Goal: Information Seeking & Learning: Learn about a topic

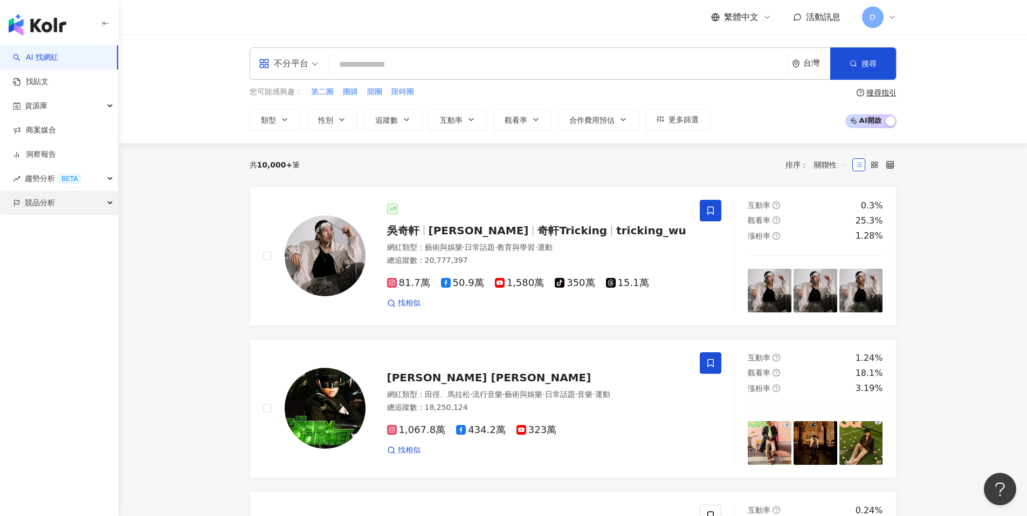
click at [58, 207] on div "競品分析" at bounding box center [59, 203] width 118 height 24
click at [42, 229] on link "品牌帳號分析" at bounding box center [48, 227] width 45 height 11
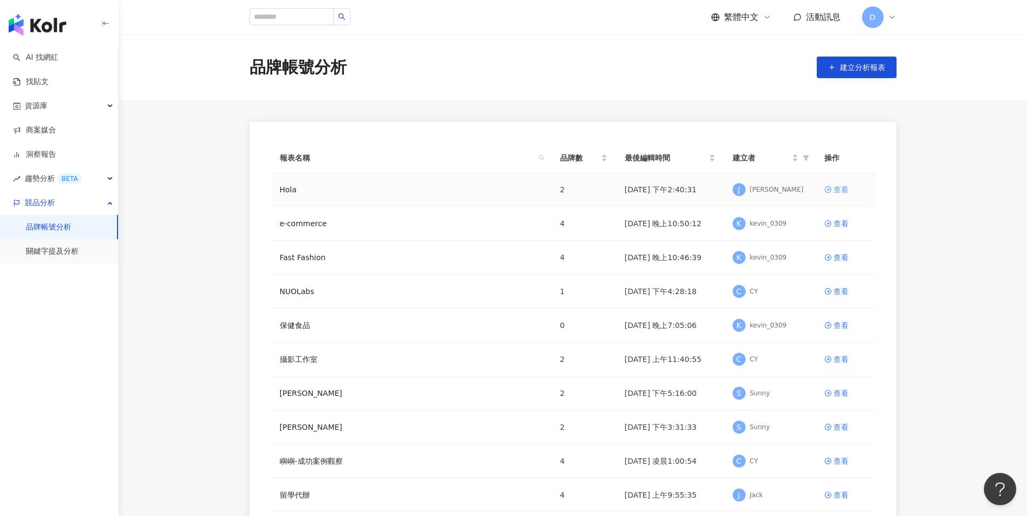
click at [847, 189] on div "查看" at bounding box center [840, 190] width 15 height 12
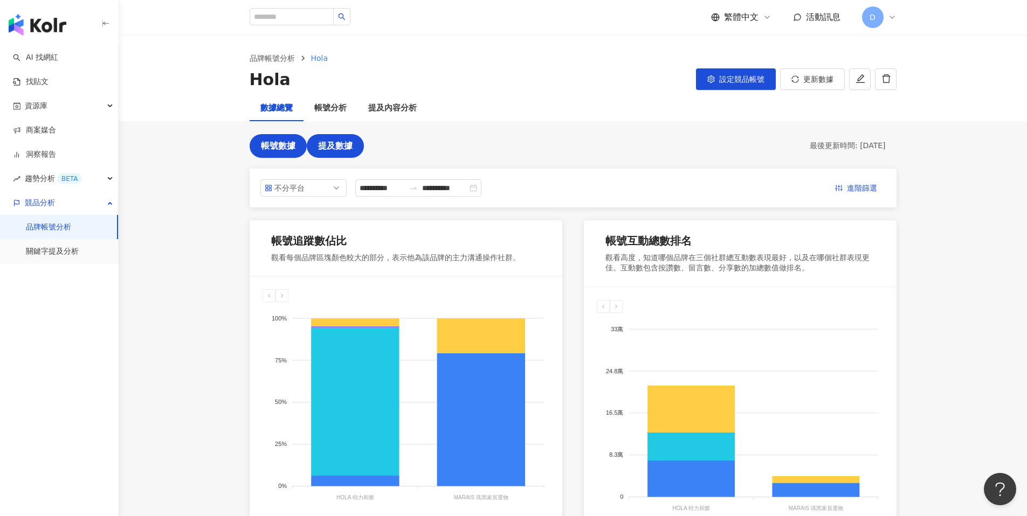
click at [344, 151] on button "提及數據" at bounding box center [335, 146] width 57 height 24
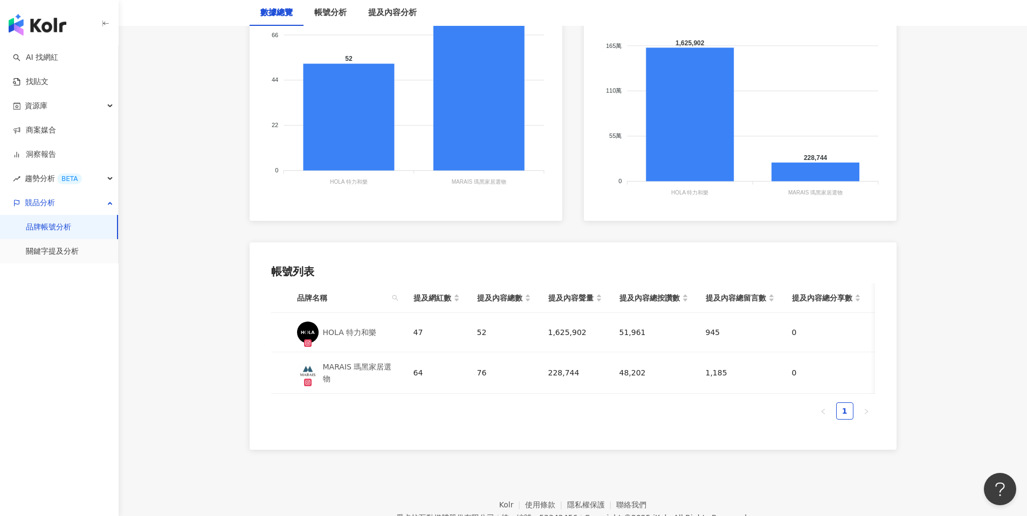
scroll to position [52, 0]
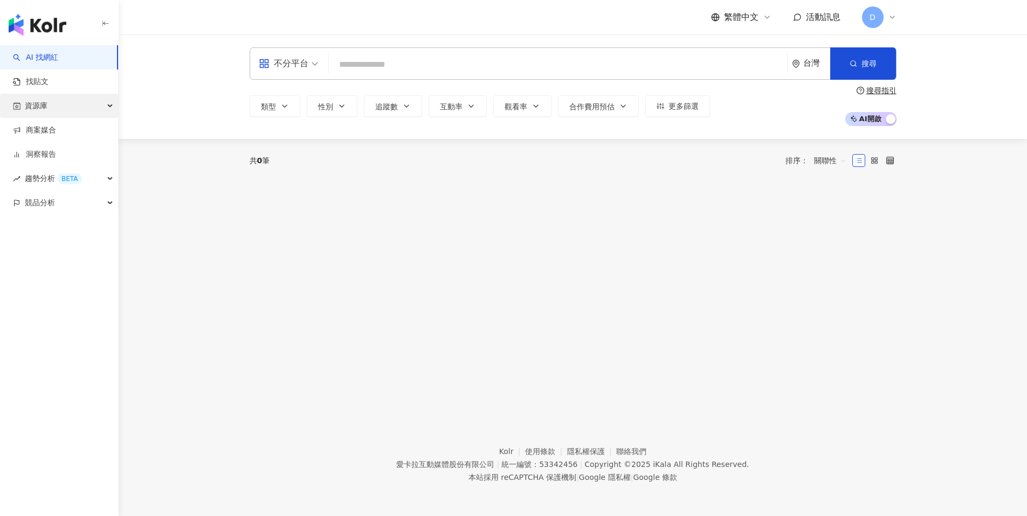
click at [94, 108] on div "資源庫" at bounding box center [59, 106] width 118 height 24
click at [56, 129] on link "網紅管理" at bounding box center [41, 130] width 30 height 11
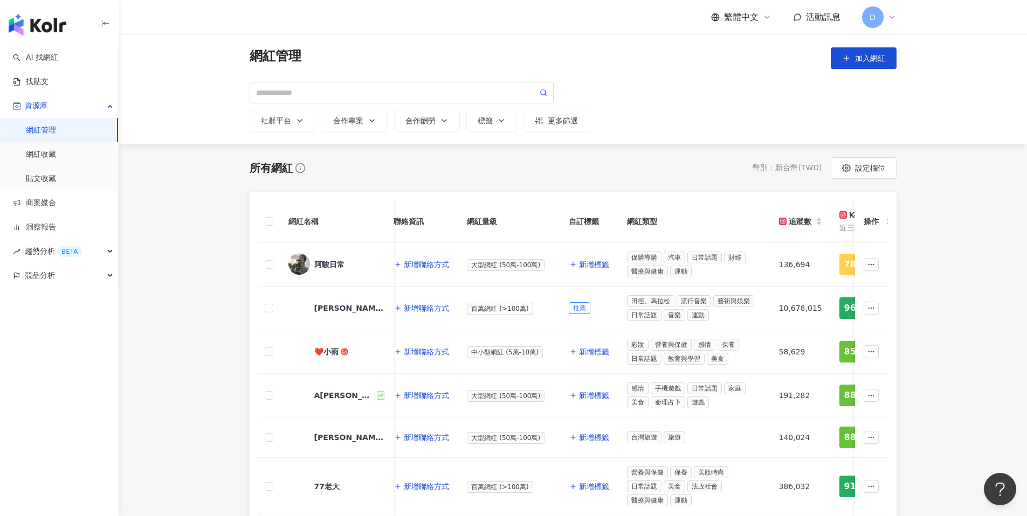
scroll to position [0, 163]
click at [886, 8] on div "D" at bounding box center [879, 17] width 34 height 22
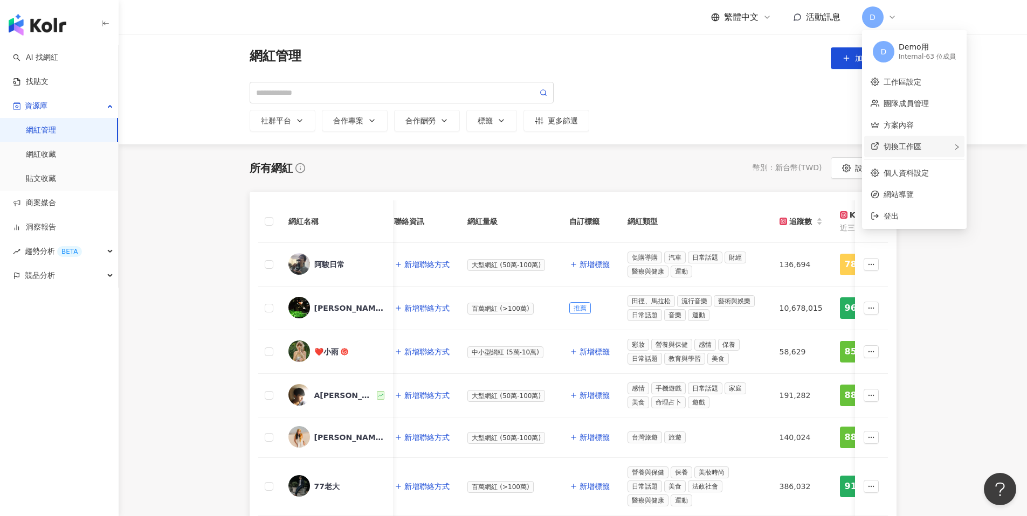
click at [902, 150] on div "切換工作區" at bounding box center [914, 147] width 100 height 22
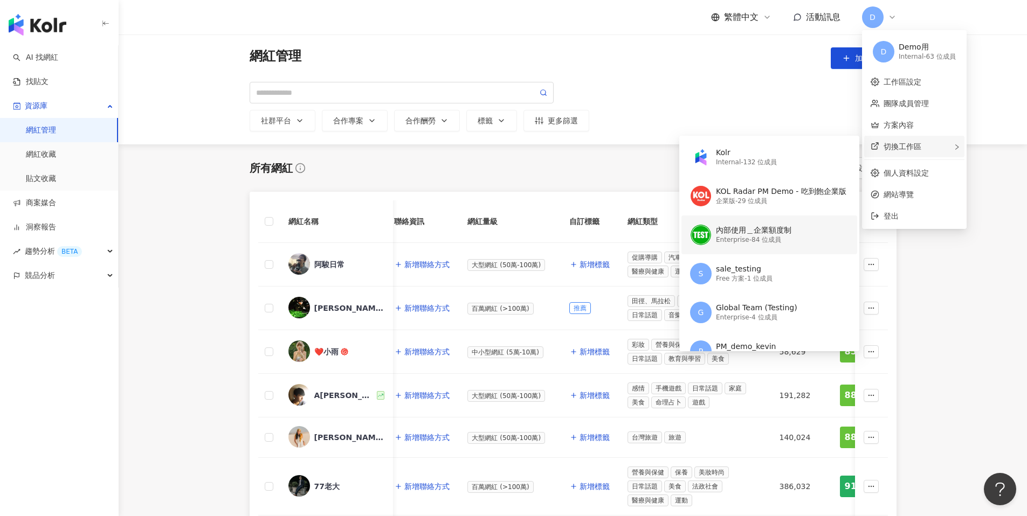
click at [743, 237] on div "Enterprise - 84 位成員" at bounding box center [753, 240] width 75 height 9
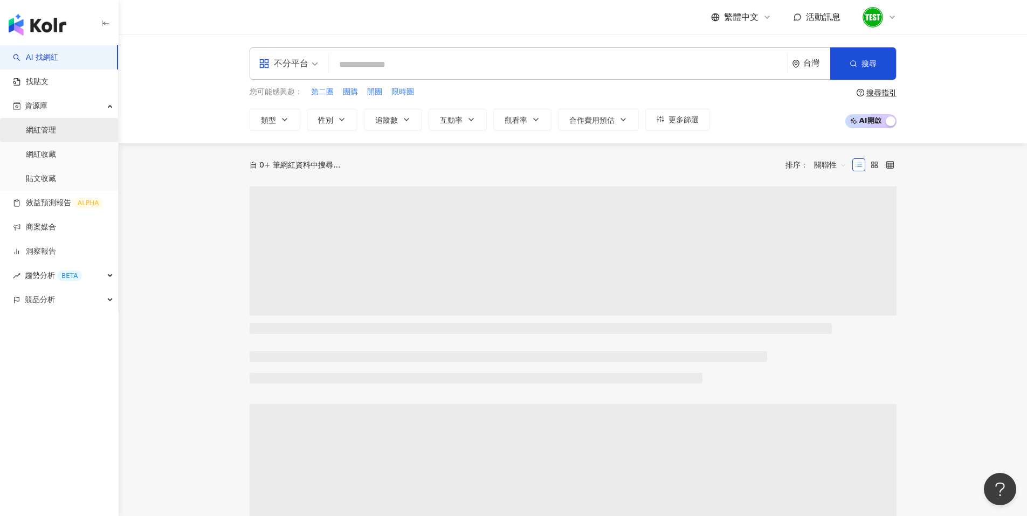
click at [54, 129] on link "網紅管理" at bounding box center [41, 130] width 30 height 11
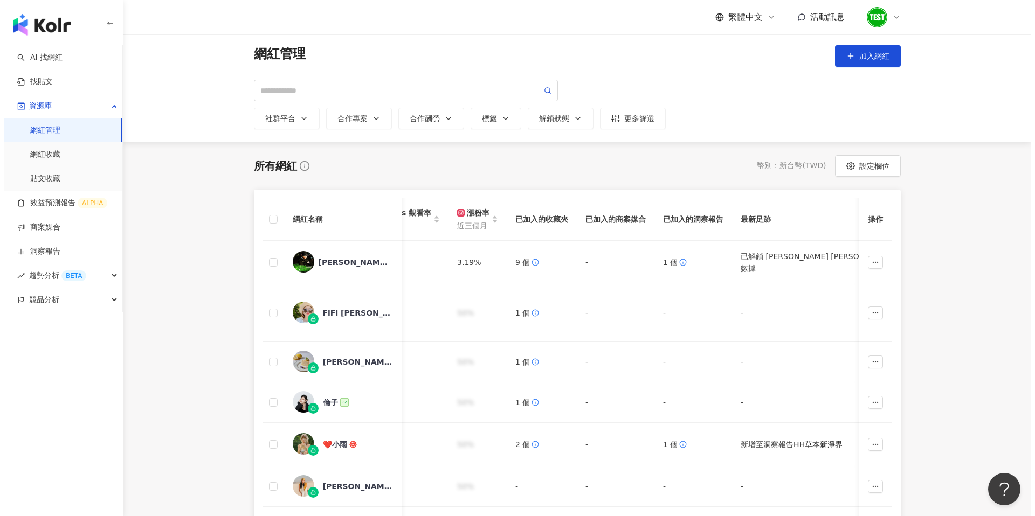
scroll to position [0, 1006]
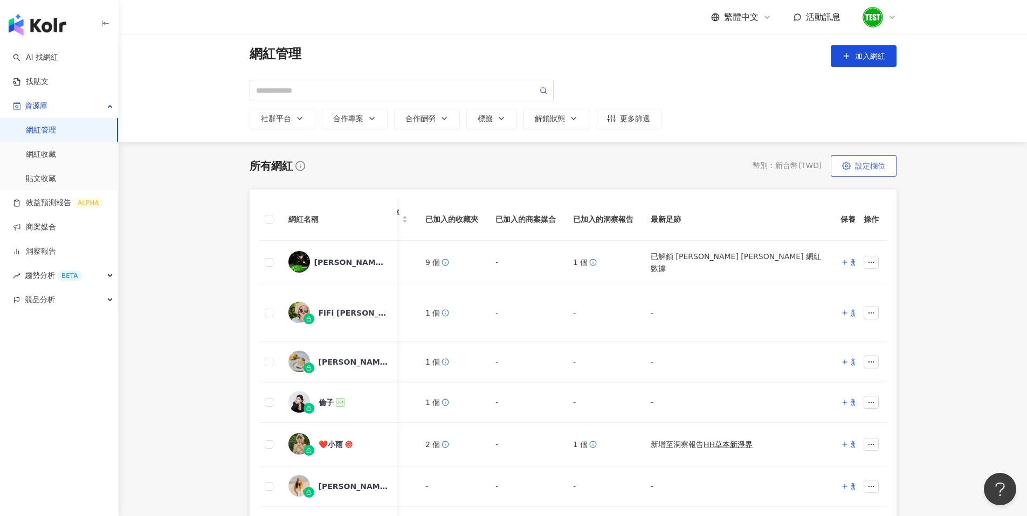
click at [869, 170] on span "設定欄位" at bounding box center [870, 166] width 30 height 9
click at [865, 167] on span "設定欄位" at bounding box center [870, 166] width 30 height 9
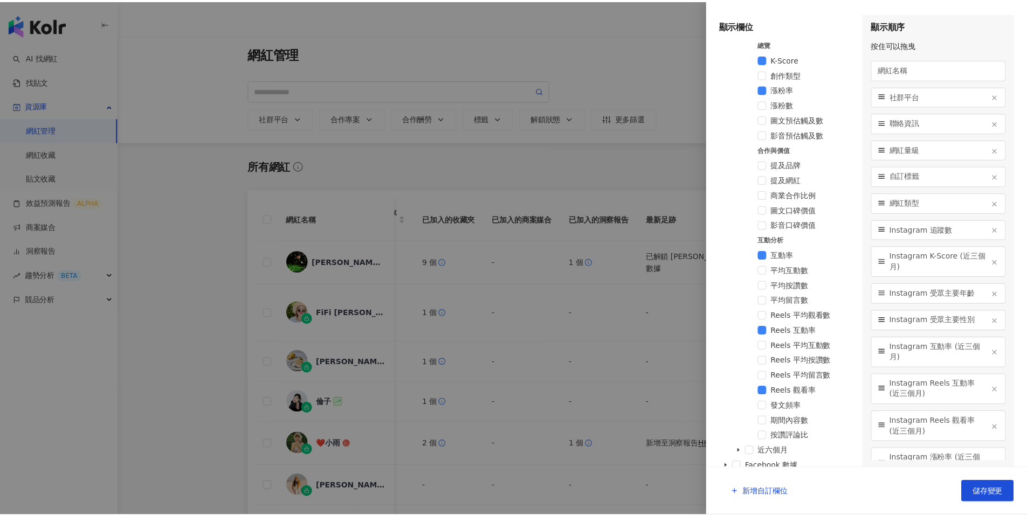
scroll to position [537, 0]
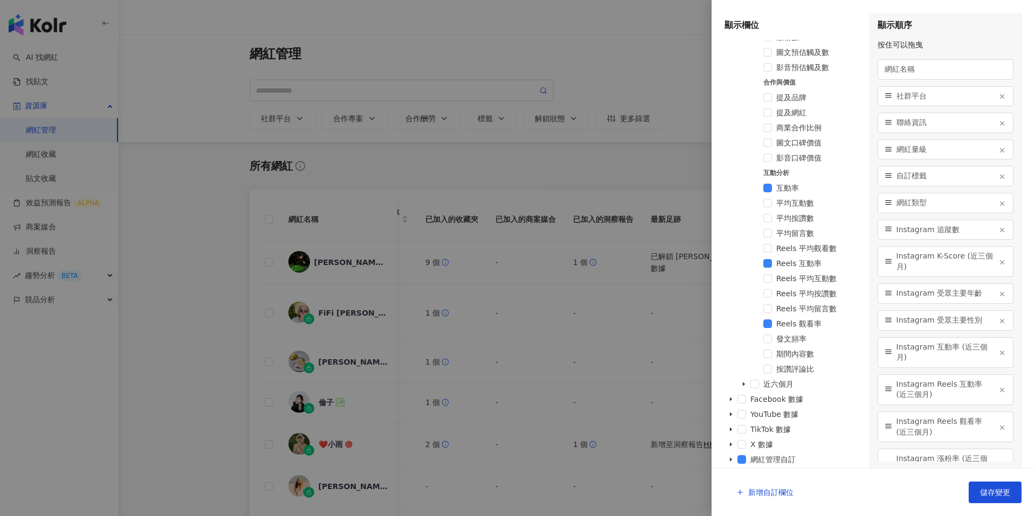
click at [680, 91] on div at bounding box center [517, 258] width 1035 height 516
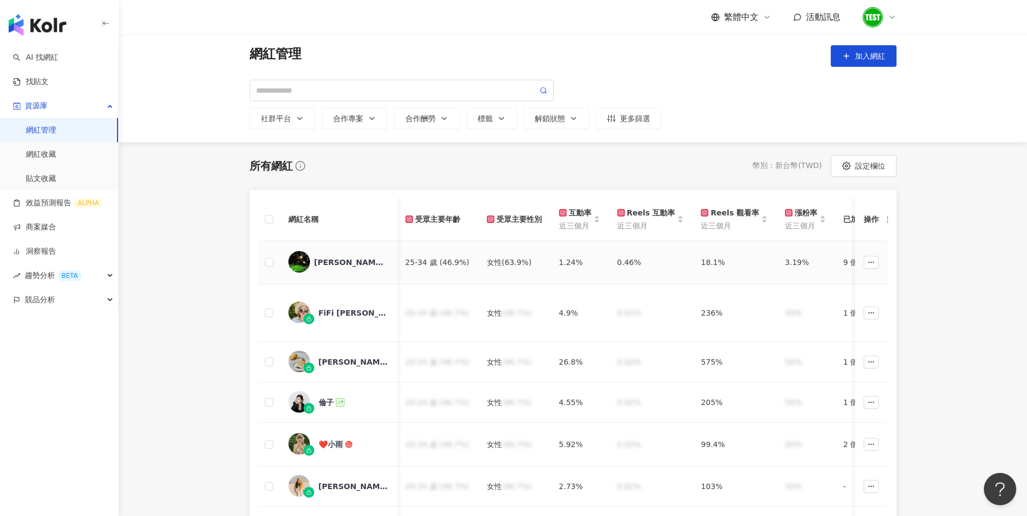
scroll to position [0, 590]
click at [56, 181] on link "貼文收藏" at bounding box center [41, 179] width 30 height 11
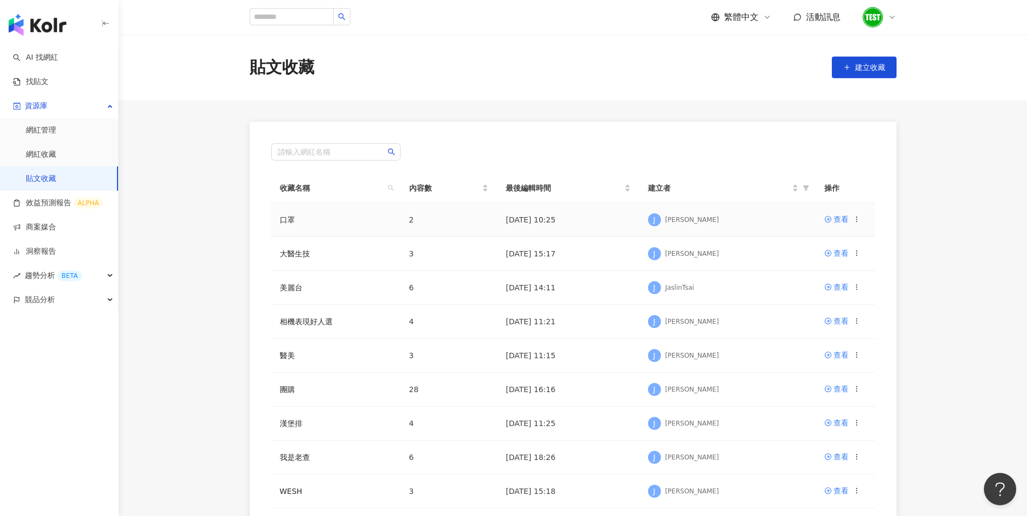
click at [863, 215] on td "查看" at bounding box center [844, 220] width 59 height 34
click at [844, 218] on div "查看" at bounding box center [840, 219] width 15 height 12
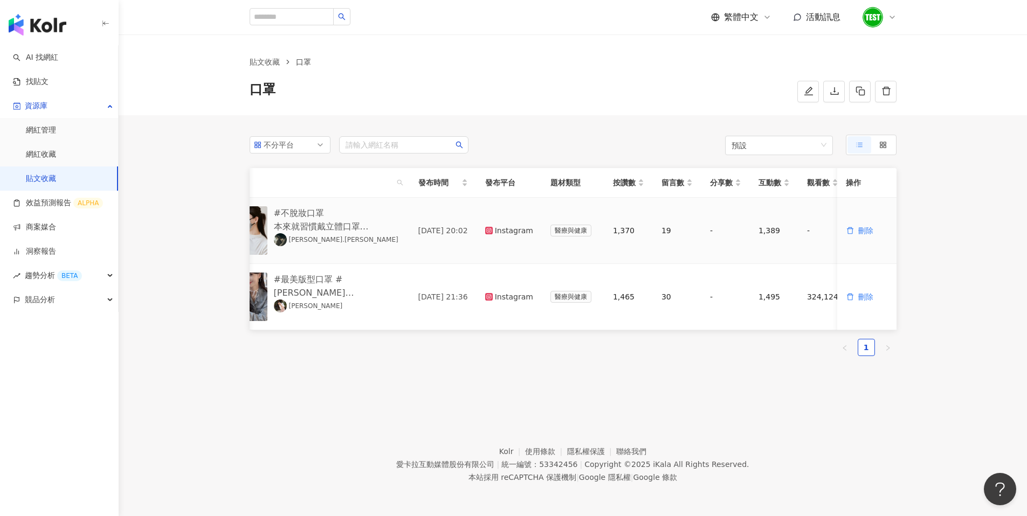
scroll to position [0, 70]
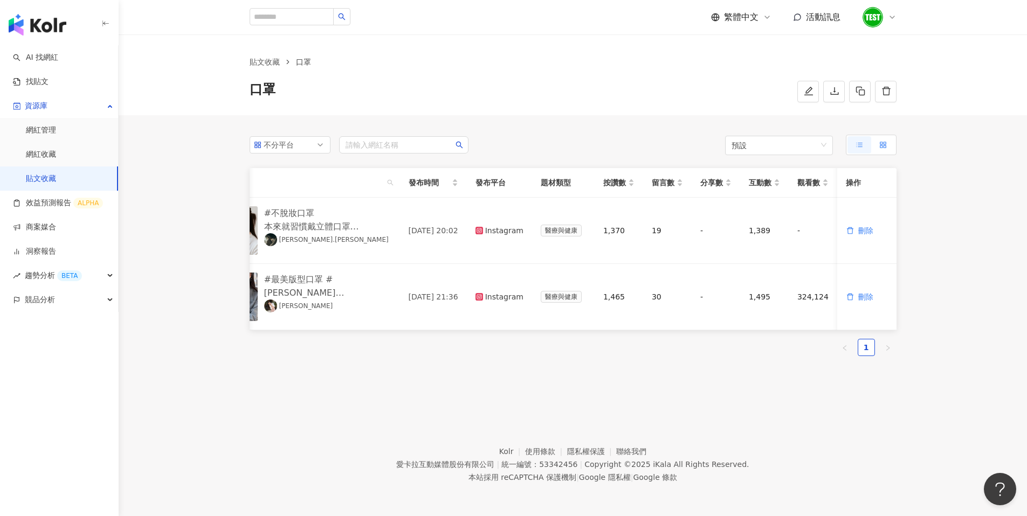
click at [892, 142] on label at bounding box center [883, 144] width 24 height 17
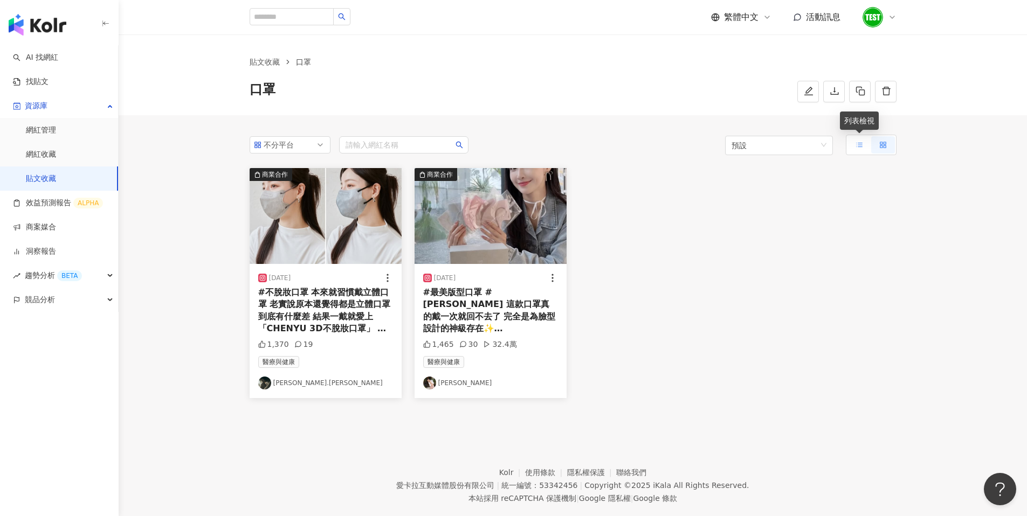
click at [862, 147] on icon at bounding box center [859, 145] width 8 height 8
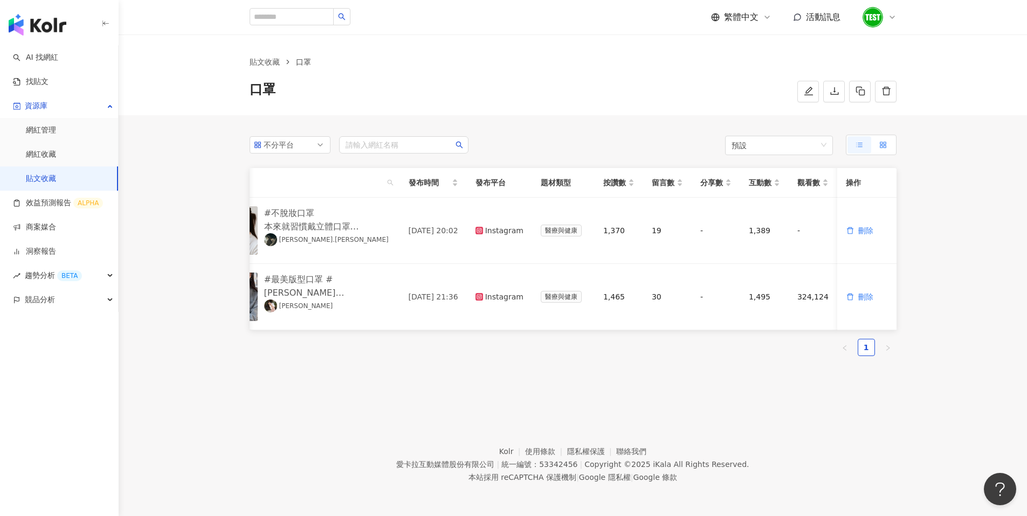
click at [889, 148] on label at bounding box center [883, 144] width 24 height 17
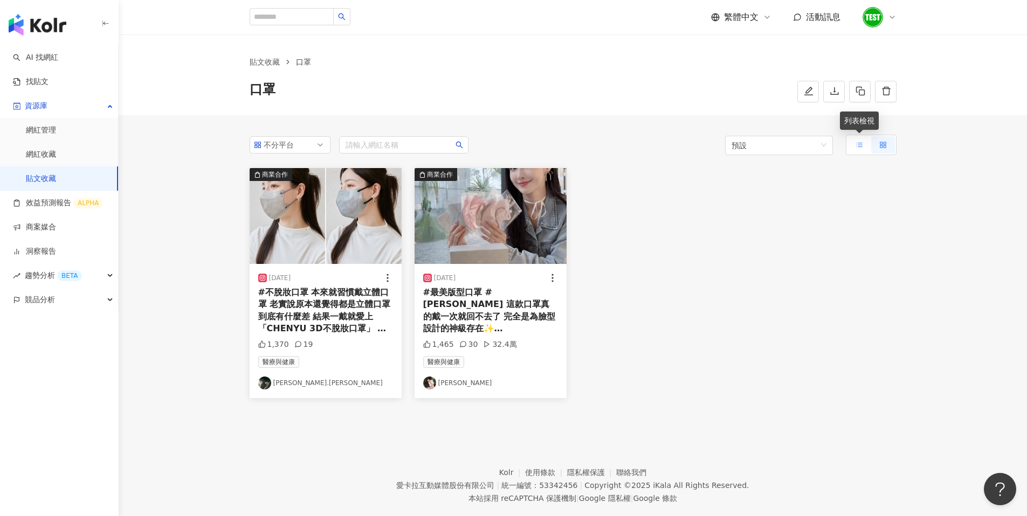
click at [858, 148] on icon at bounding box center [859, 145] width 8 height 8
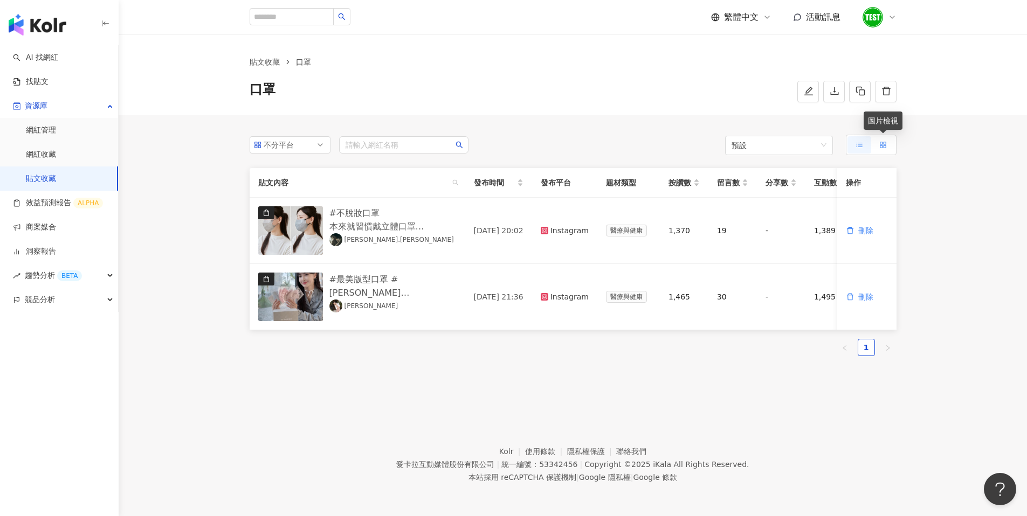
click at [887, 148] on label at bounding box center [883, 144] width 24 height 17
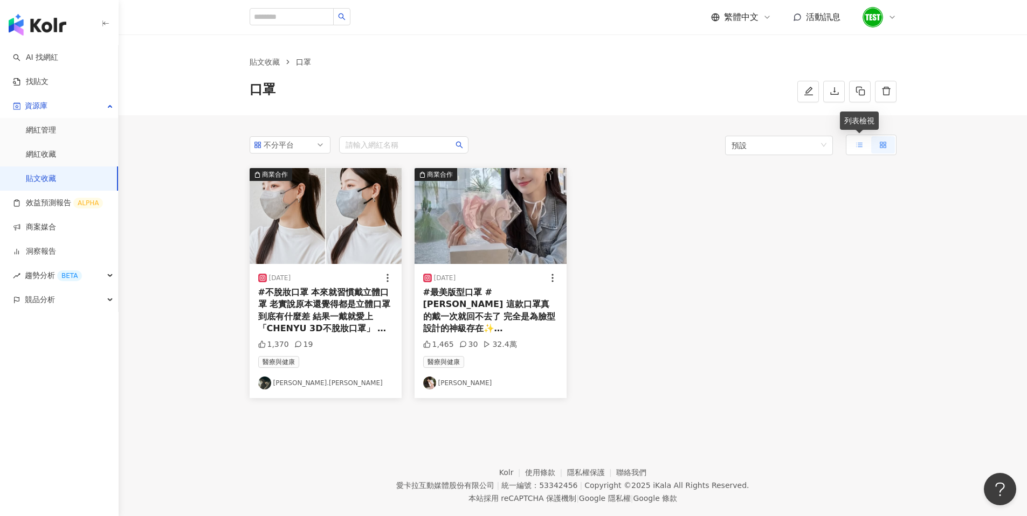
click at [856, 148] on icon at bounding box center [859, 145] width 8 height 8
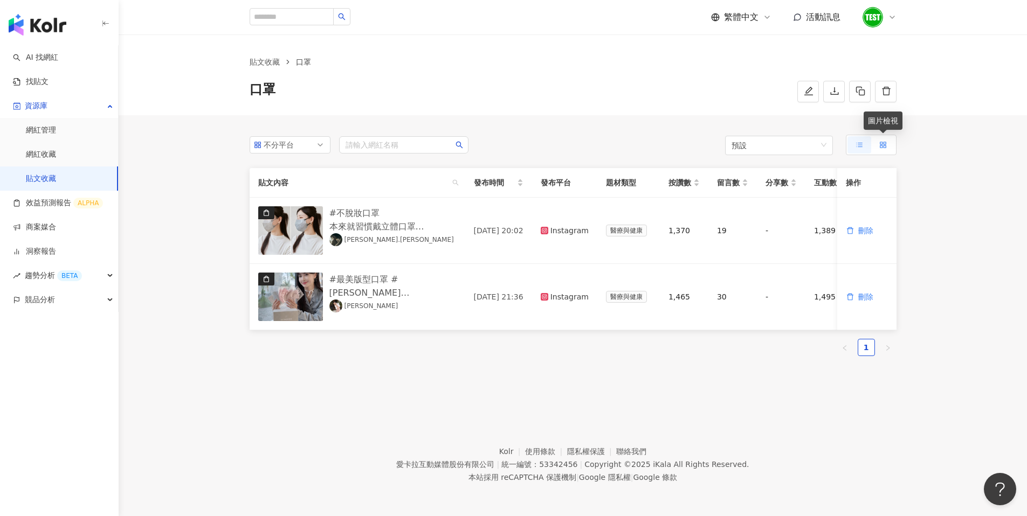
click at [880, 148] on icon at bounding box center [883, 145] width 8 height 8
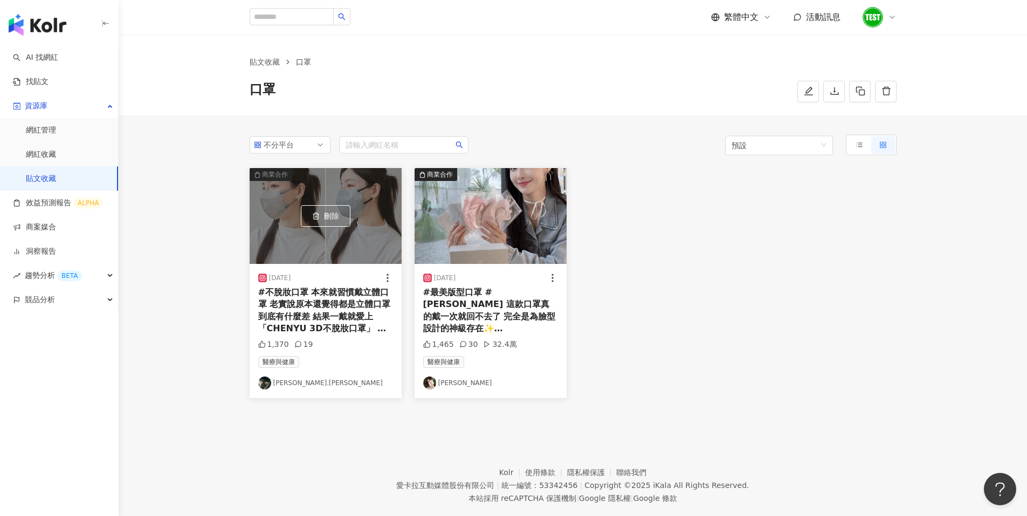
click at [307, 301] on div "#不脫妝口罩 本來就習慣戴立體口罩 老實說原本還覺得都是立體口罩到底有什麼差 結果一戴就愛上「CHENYU 3D不脫妝口罩」 立體剪裁設計搭配滑順內層 妝感比…" at bounding box center [325, 311] width 135 height 49
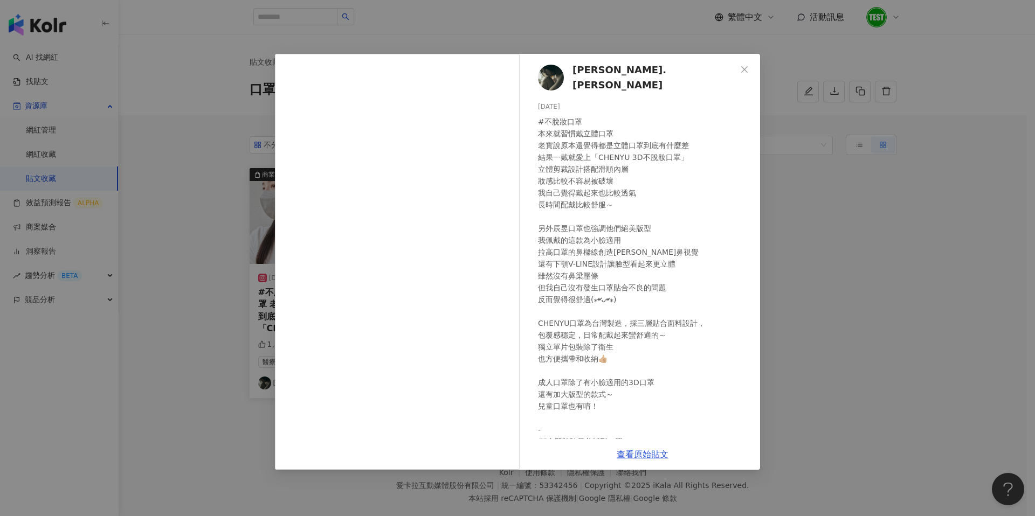
click at [819, 340] on div "[PERSON_NAME].[PERSON_NAME] [DATE] #不脫妝口罩 本來就習慣戴立體口罩 老實說原本還覺得都是立體口罩到底有什麼差 結果一戴就…" at bounding box center [517, 258] width 1035 height 516
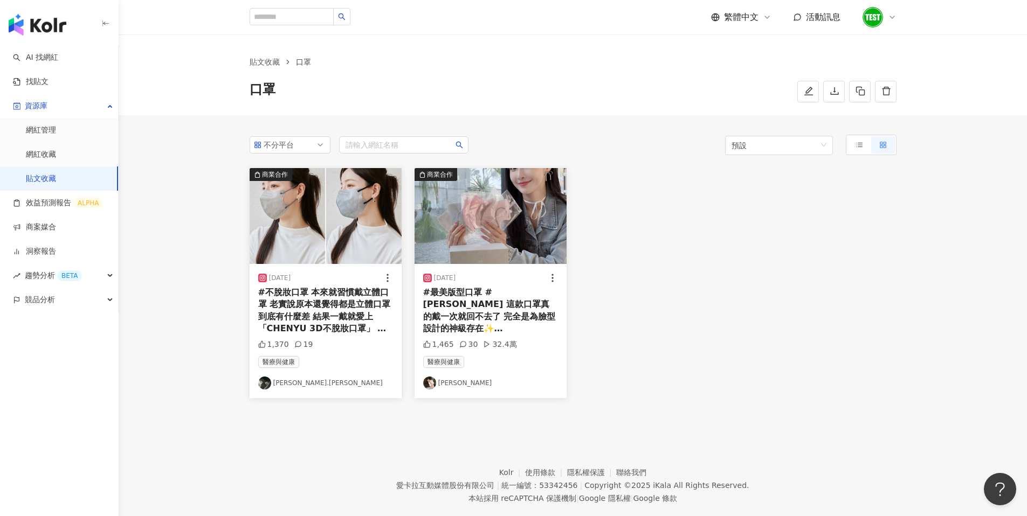
click at [802, 158] on div "不分平台 請輸入網紅名稱 預設 商業合作 刪除 [DATE] 1,370 19 醫療與健康 Mao.懋懋 商業合作 刪除 [DATE] 1,465 30 32…" at bounding box center [573, 266] width 690 height 302
click at [800, 150] on span "預設" at bounding box center [778, 145] width 95 height 19
click at [305, 145] on span "不分平台" at bounding box center [290, 145] width 72 height 16
click at [763, 405] on div "不分平台 all ig 不分平台 Instagram Facebook YouTube tiktok-icon TikTok X Threads 請輸入網紅名…" at bounding box center [573, 266] width 690 height 302
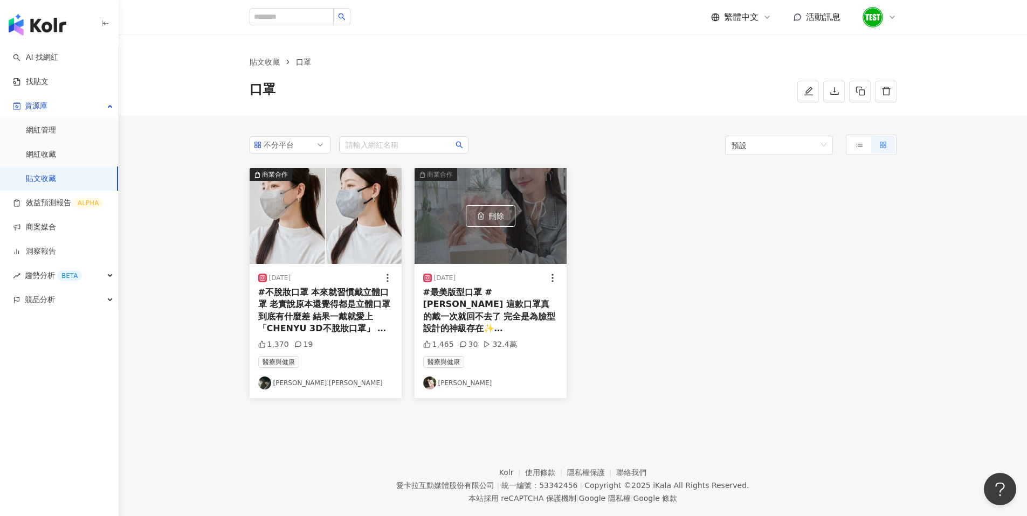
click at [489, 267] on div "[DATE] 1,465 30 32.4萬 醫療與健康 [PERSON_NAME]" at bounding box center [490, 331] width 152 height 134
click at [488, 287] on div "#最美版型口罩 #[PERSON_NAME] 這款口罩真的戴一次就回不去了 完全是為臉型設計的神級存在✨ @mmmart2022 #CHENYU辰昱3D不脫妝…" at bounding box center [490, 311] width 135 height 49
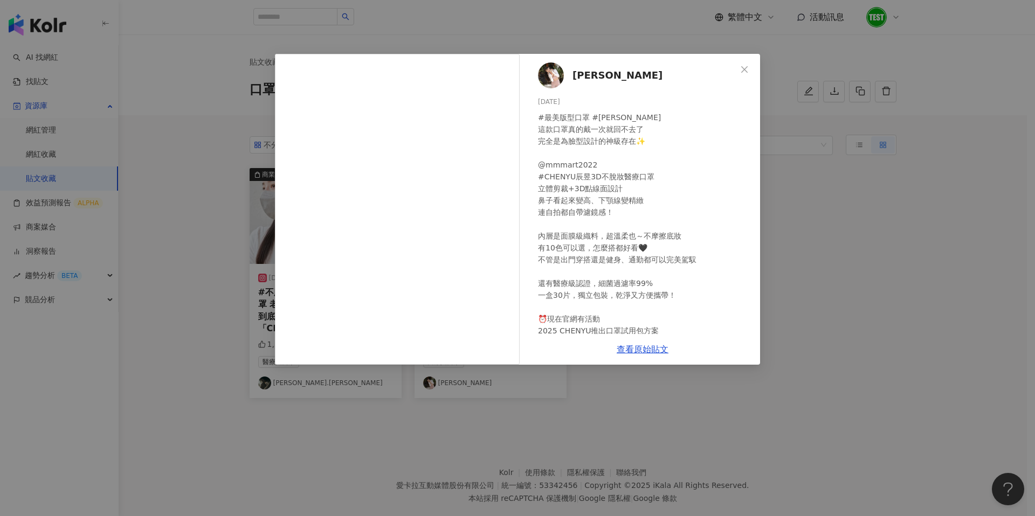
click at [594, 75] on span "[PERSON_NAME]" at bounding box center [617, 75] width 90 height 15
click at [821, 342] on div "[PERSON_NAME][DATE] 1,465 30 32.4萬 查看原始貼文" at bounding box center [517, 258] width 1035 height 516
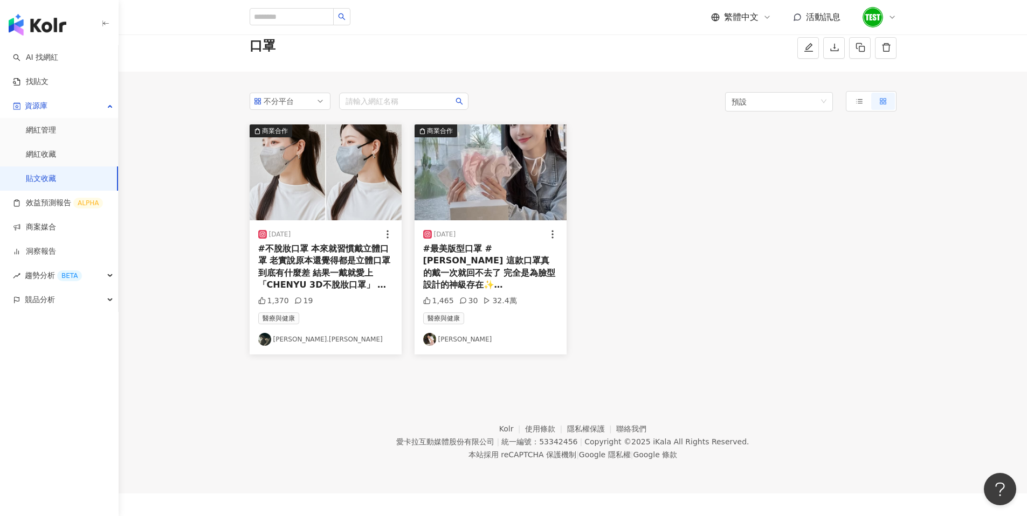
scroll to position [50, 0]
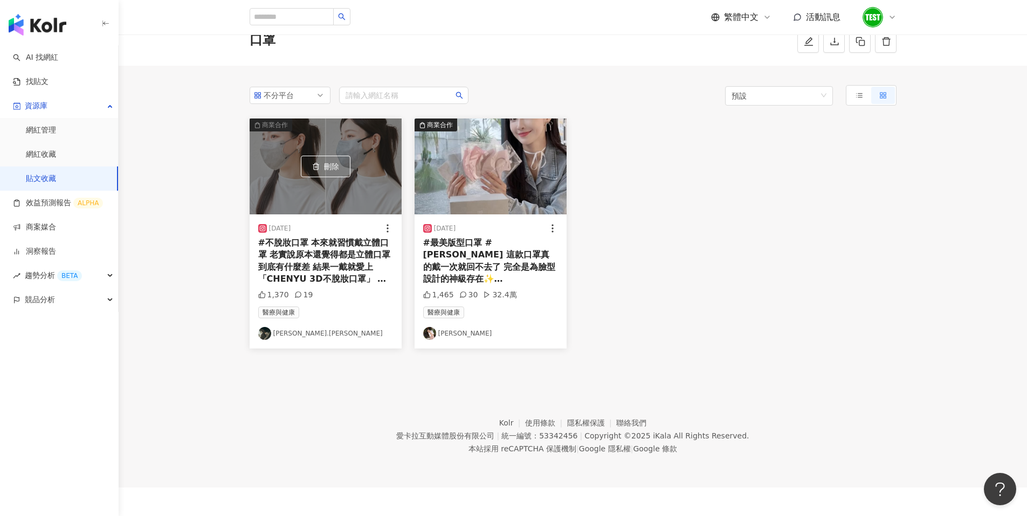
click at [324, 256] on div "#不脫妝口罩 本來就習慣戴立體口罩 老實說原本還覺得都是立體口罩到底有什麼差 結果一戴就愛上「CHENYU 3D不脫妝口罩」 立體剪裁設計搭配滑順內層 妝感比…" at bounding box center [325, 261] width 135 height 49
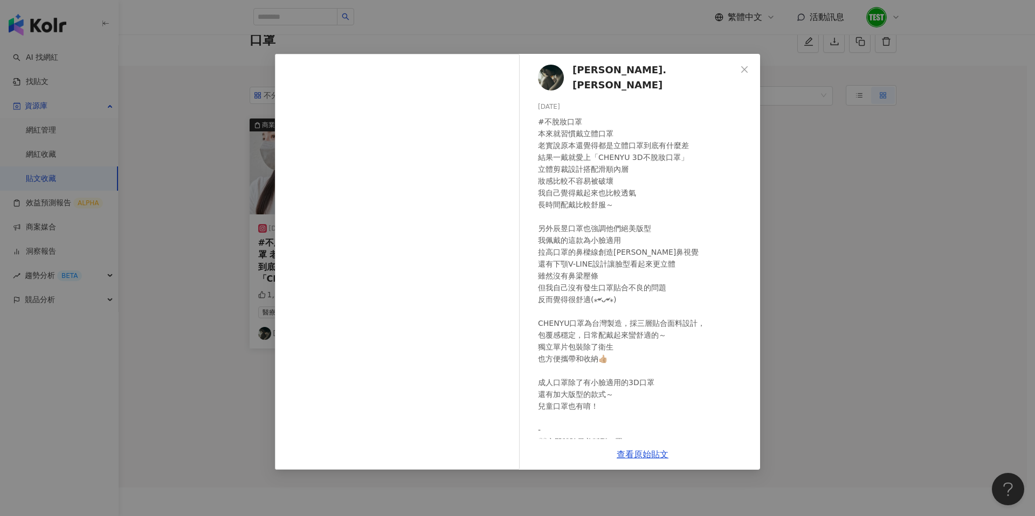
click at [774, 254] on div "[PERSON_NAME].[PERSON_NAME] [DATE] #不脫妝口罩 本來就習慣戴立體口罩 老實說原本還覺得都是立體口罩到底有什麼差 結果一戴就…" at bounding box center [517, 258] width 1035 height 516
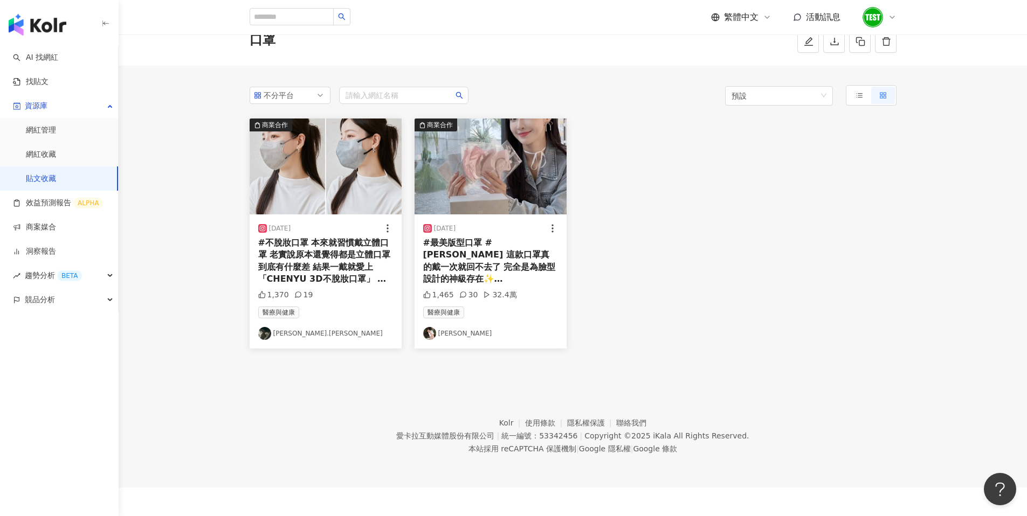
scroll to position [36, 0]
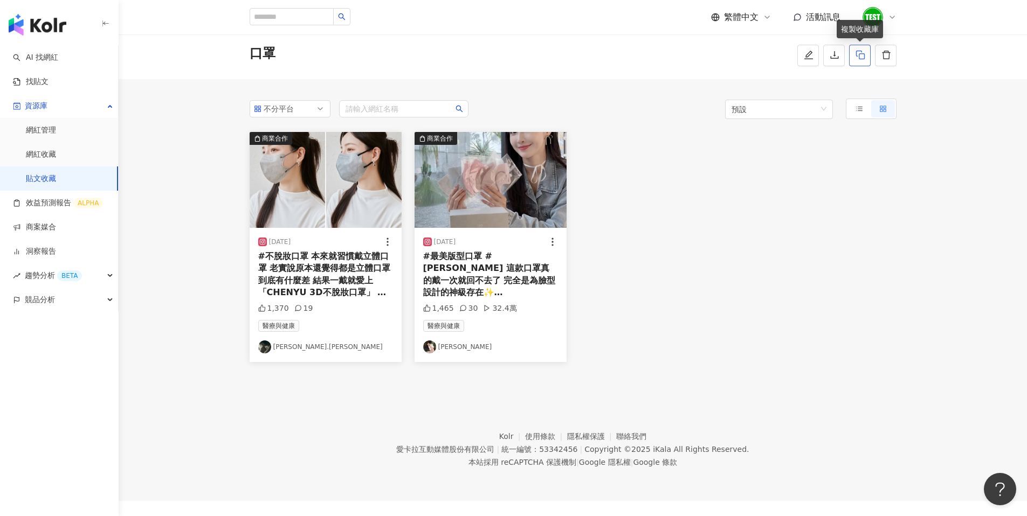
click at [861, 58] on icon "button" at bounding box center [860, 55] width 10 height 10
click at [858, 106] on icon at bounding box center [859, 109] width 8 height 8
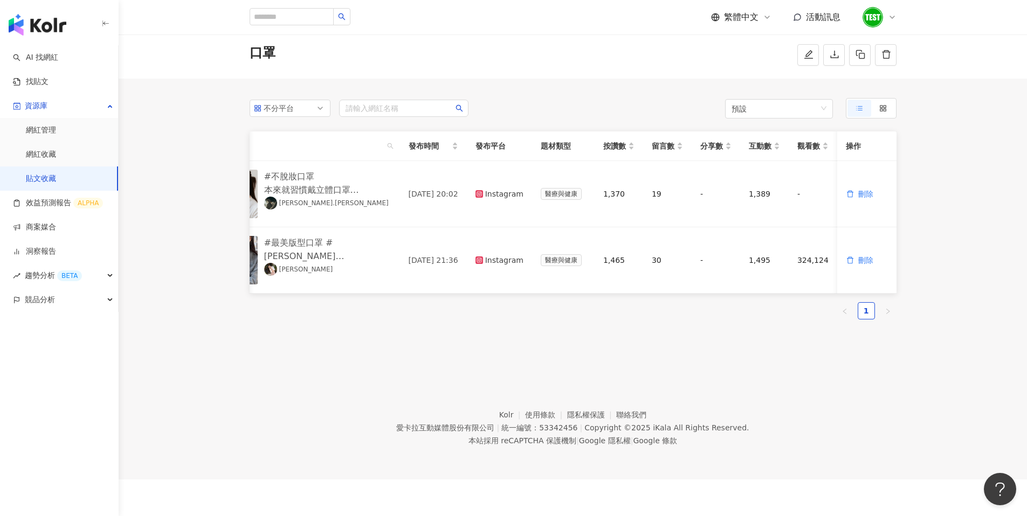
scroll to position [0, 0]
